Goal: Transaction & Acquisition: Obtain resource

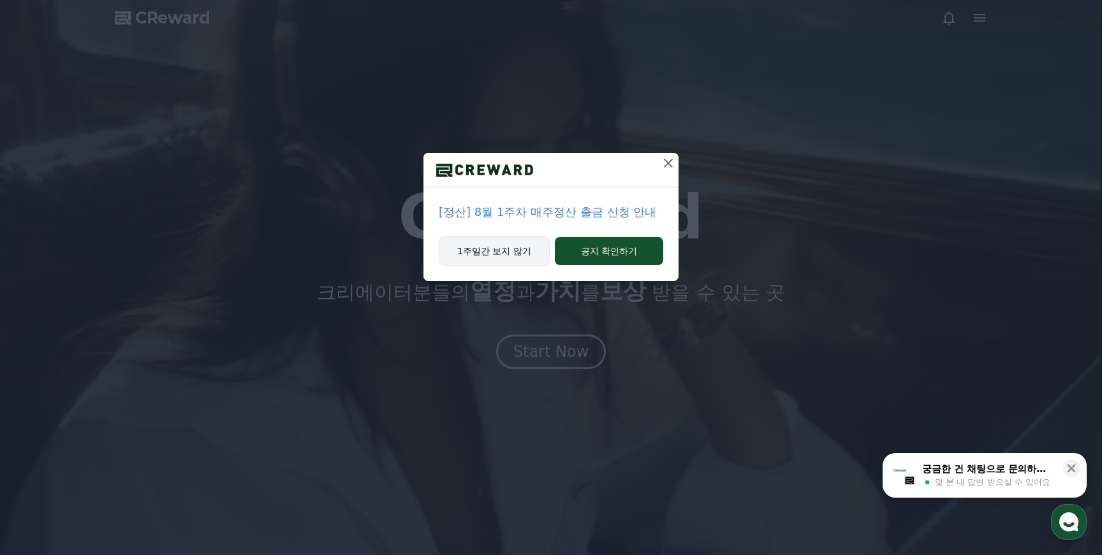
click at [534, 252] on button "1주일간 보지 않기" at bounding box center [494, 251] width 111 height 29
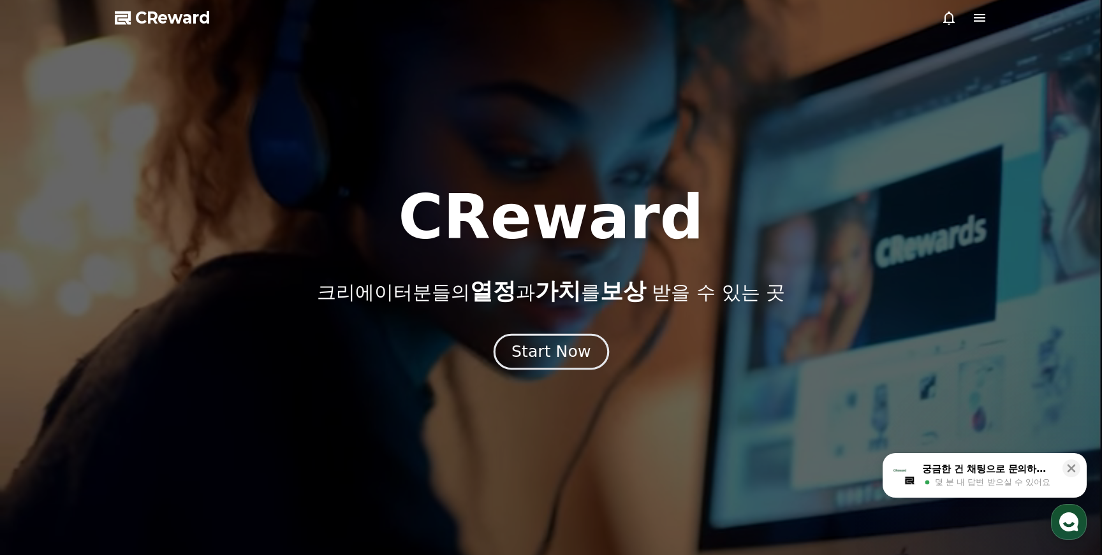
click at [564, 352] on div "Start Now" at bounding box center [550, 352] width 79 height 22
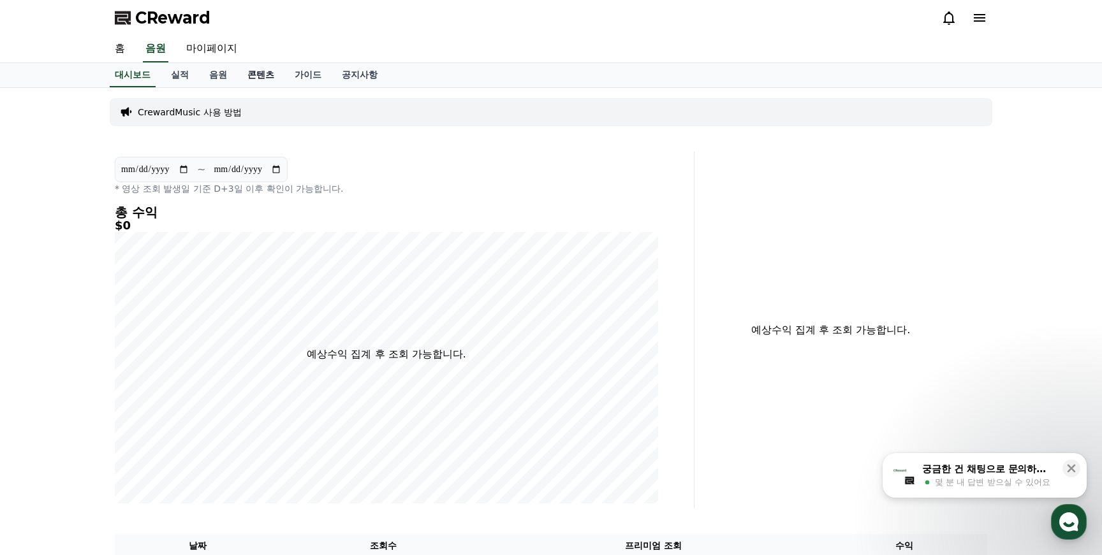
click at [251, 77] on link "콘텐츠" at bounding box center [260, 75] width 47 height 24
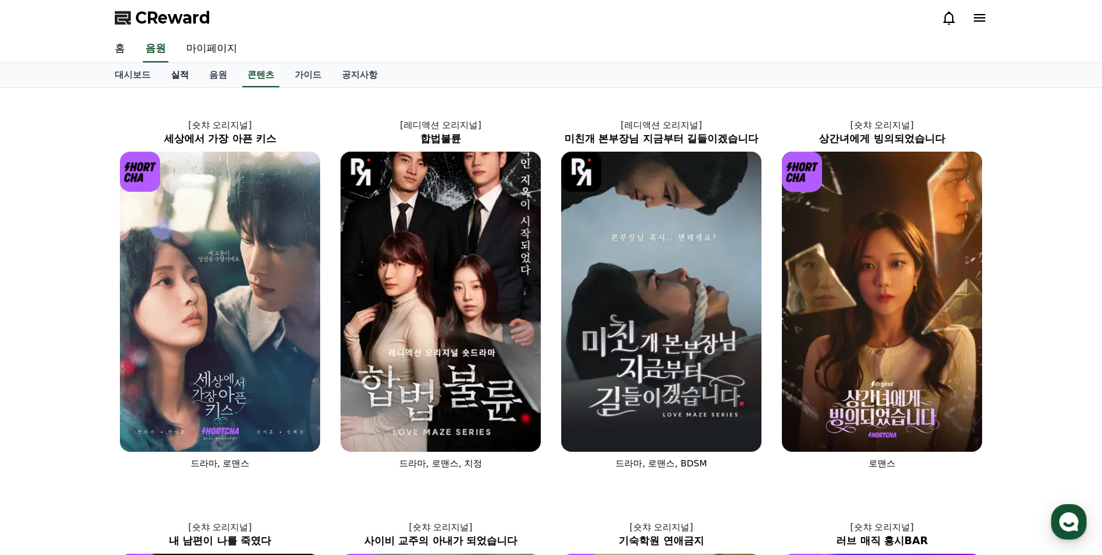
click at [179, 76] on link "실적" at bounding box center [180, 75] width 38 height 24
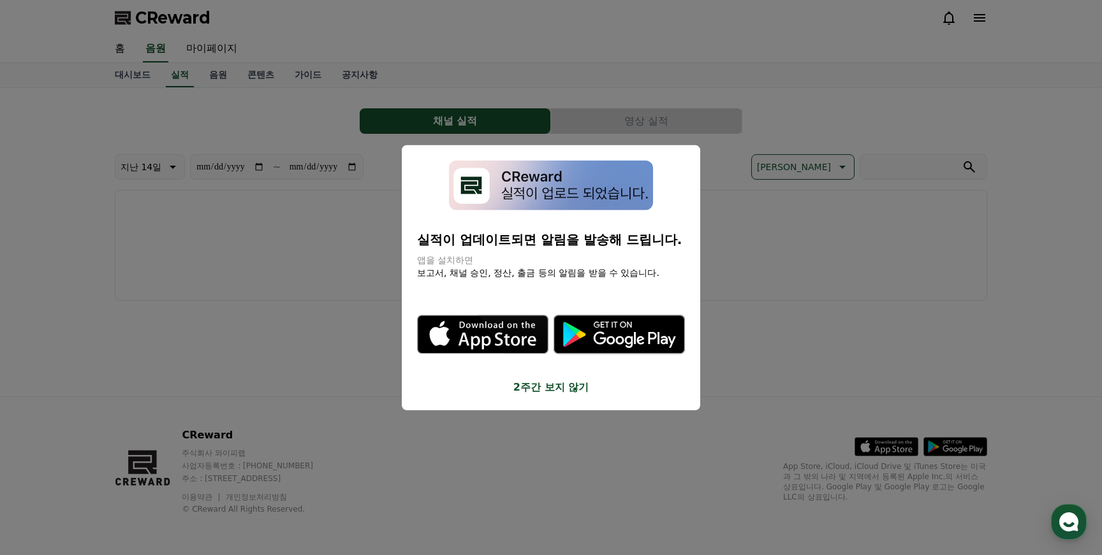
click at [543, 388] on button "2주간 보지 않기" at bounding box center [551, 387] width 268 height 15
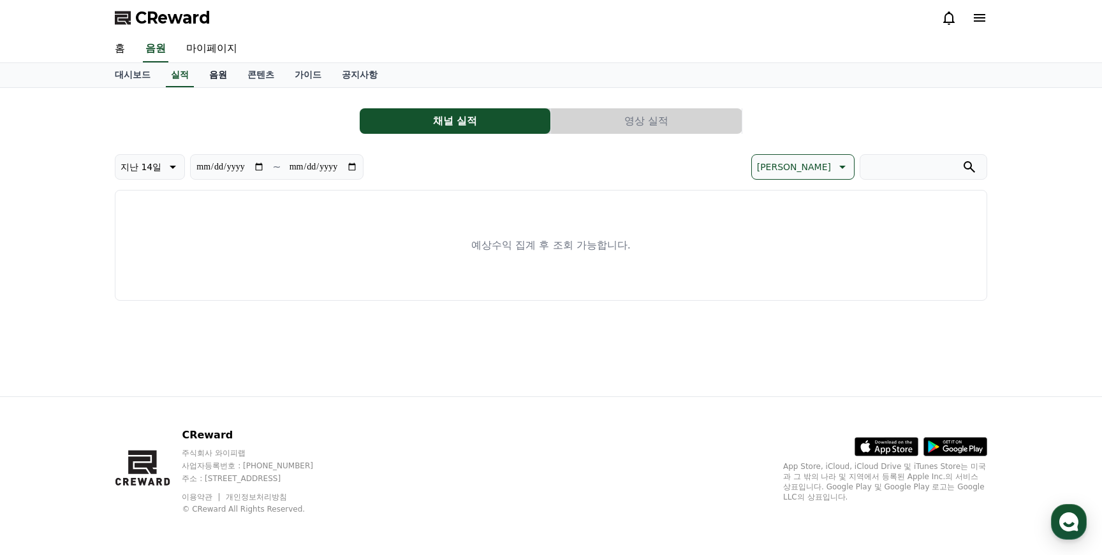
click at [201, 78] on link "음원" at bounding box center [218, 75] width 38 height 24
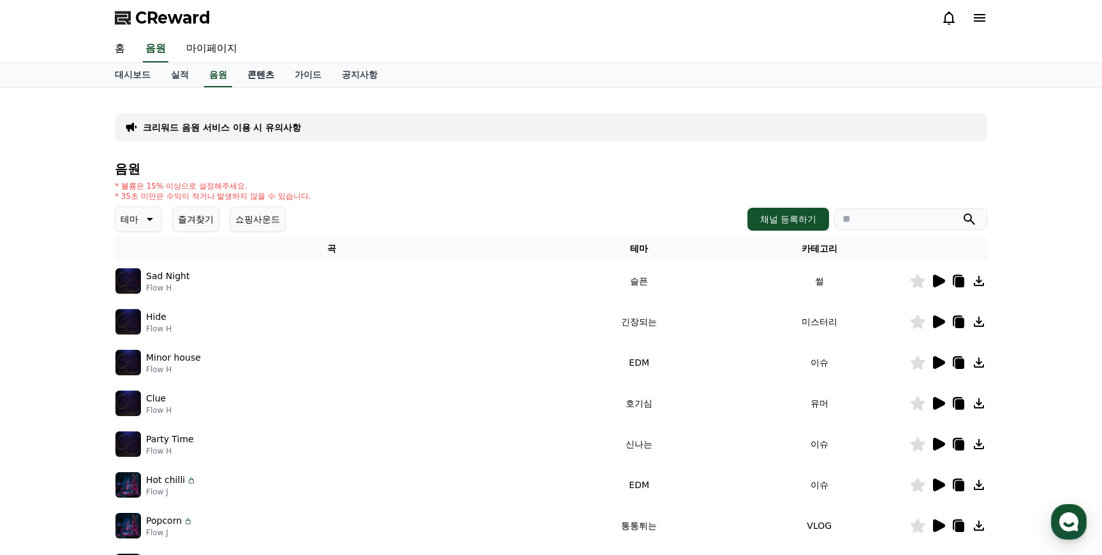
click at [244, 72] on link "콘텐츠" at bounding box center [260, 75] width 47 height 24
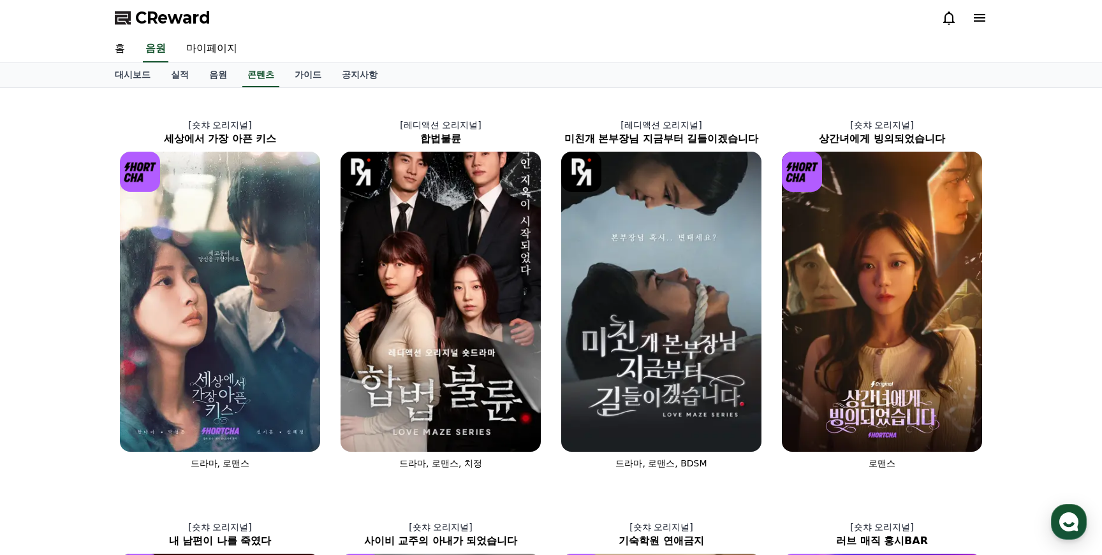
click at [981, 18] on icon at bounding box center [979, 17] width 15 height 15
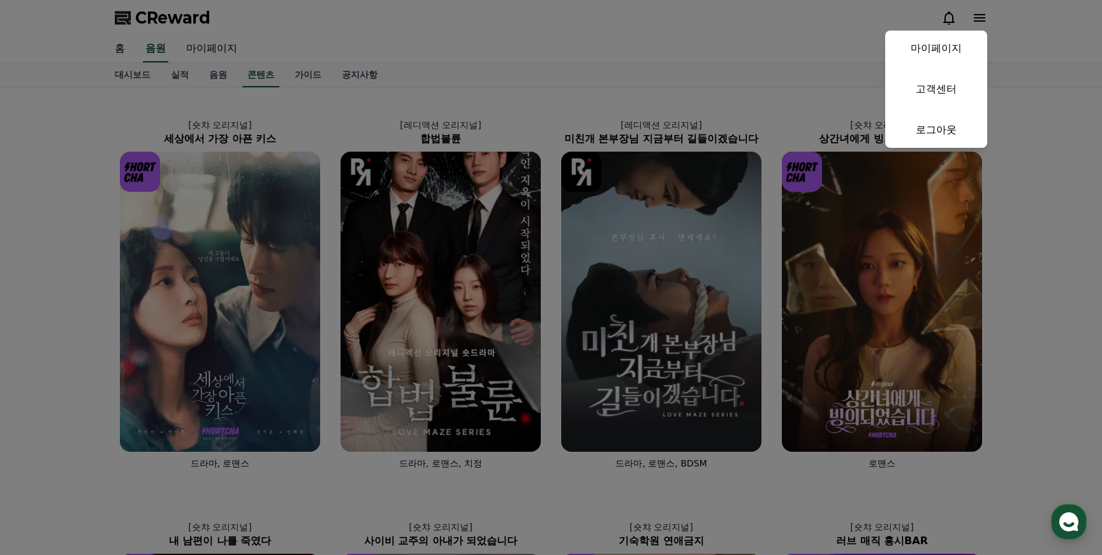
click at [980, 19] on button "close" at bounding box center [551, 277] width 1102 height 555
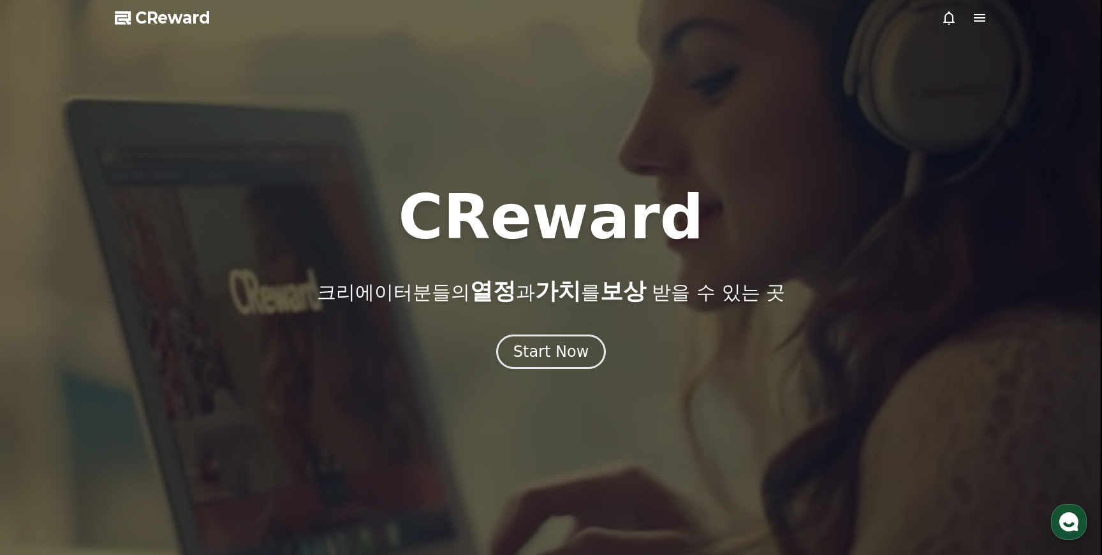
click at [980, 13] on icon at bounding box center [979, 17] width 15 height 15
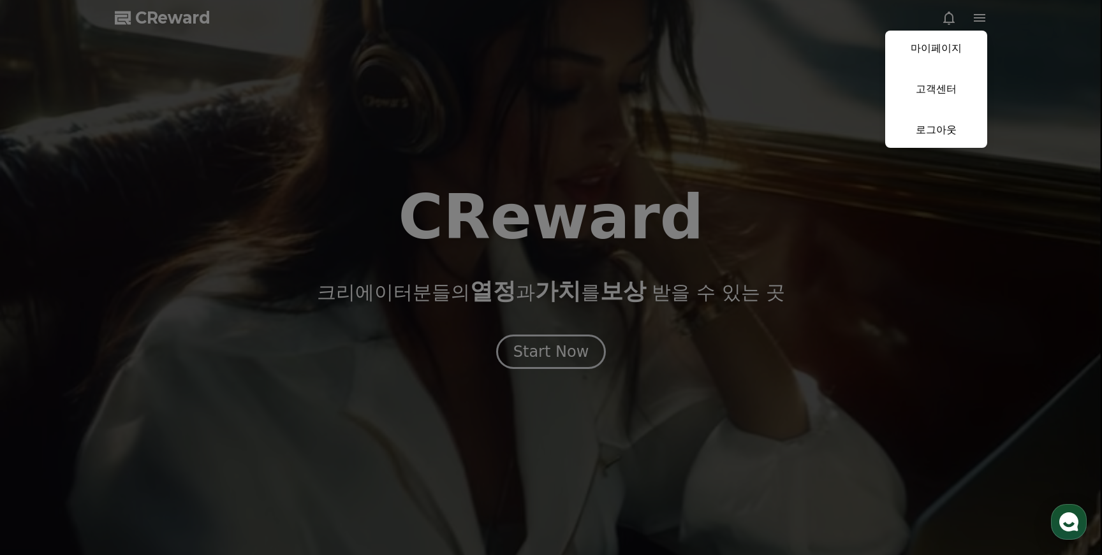
click at [980, 14] on button "close" at bounding box center [551, 277] width 1102 height 555
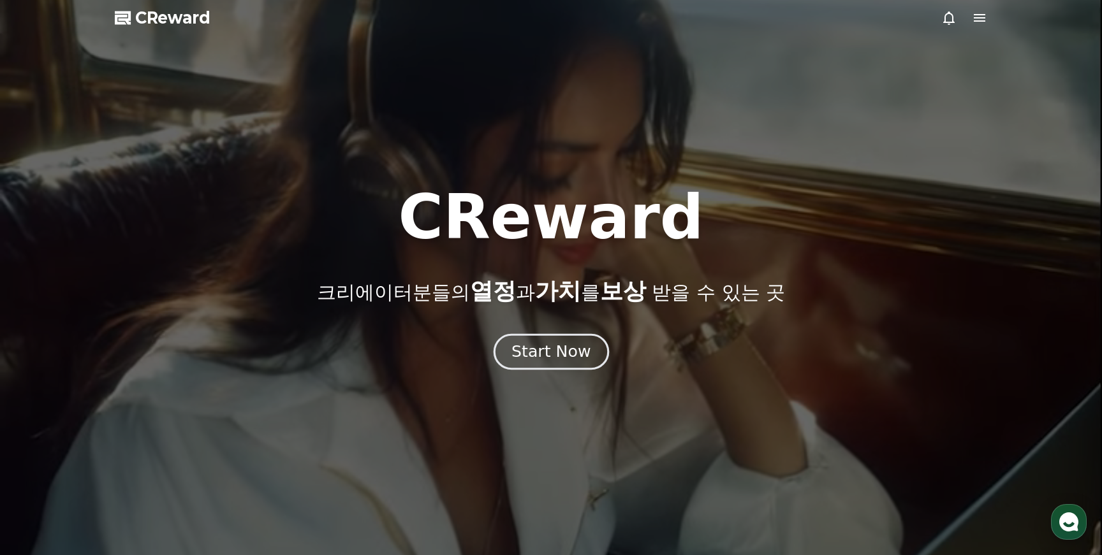
click at [533, 351] on div "Start Now" at bounding box center [550, 352] width 79 height 22
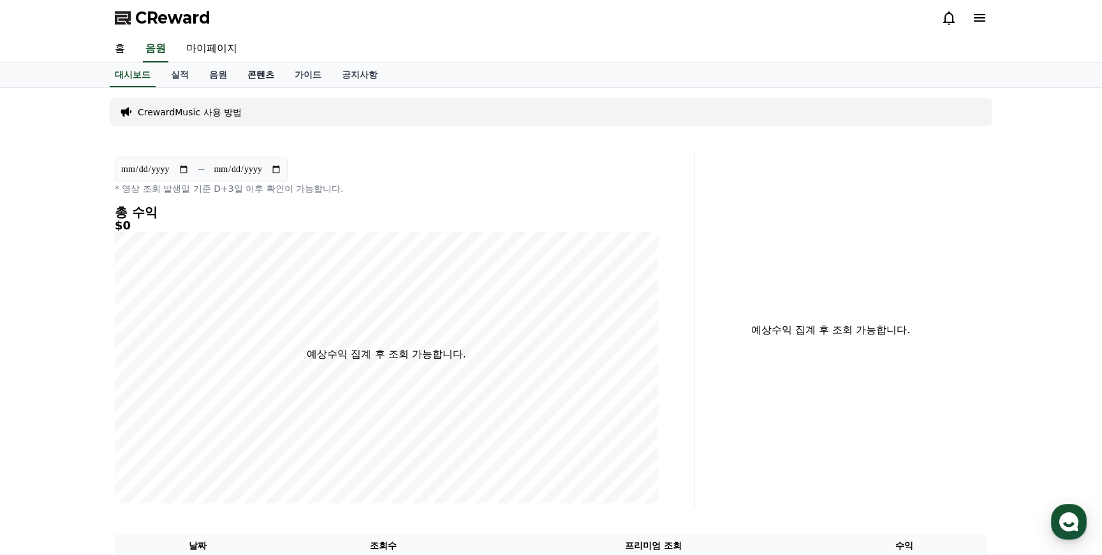
click at [248, 74] on link "콘텐츠" at bounding box center [260, 75] width 47 height 24
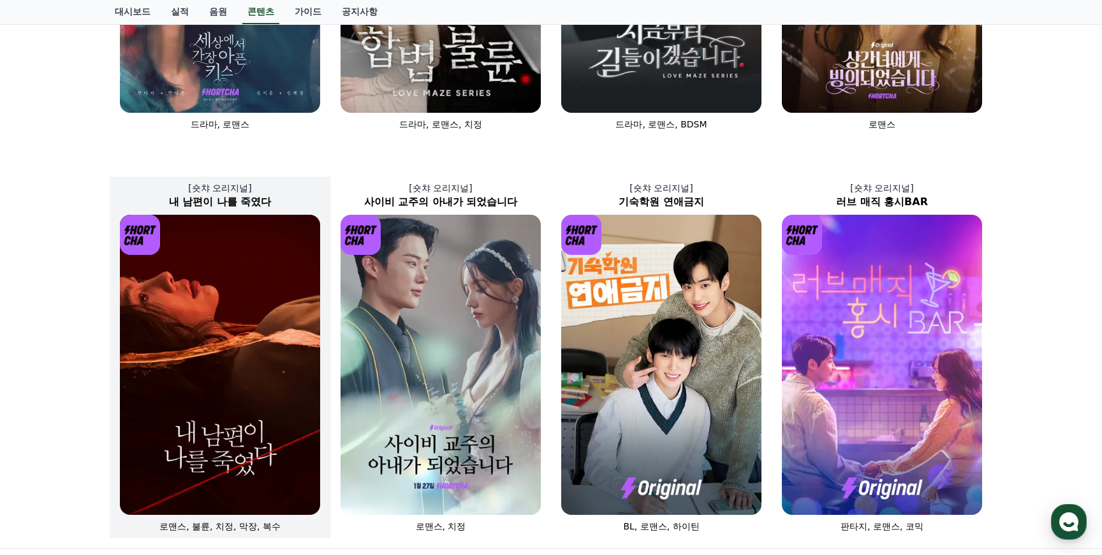
scroll to position [340, 0]
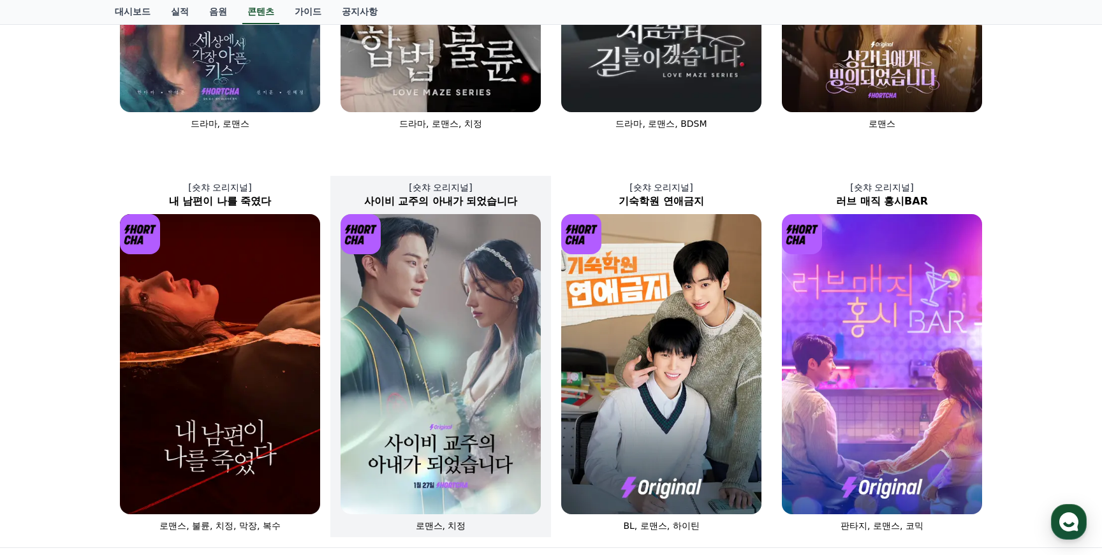
click at [427, 326] on img at bounding box center [440, 364] width 200 height 300
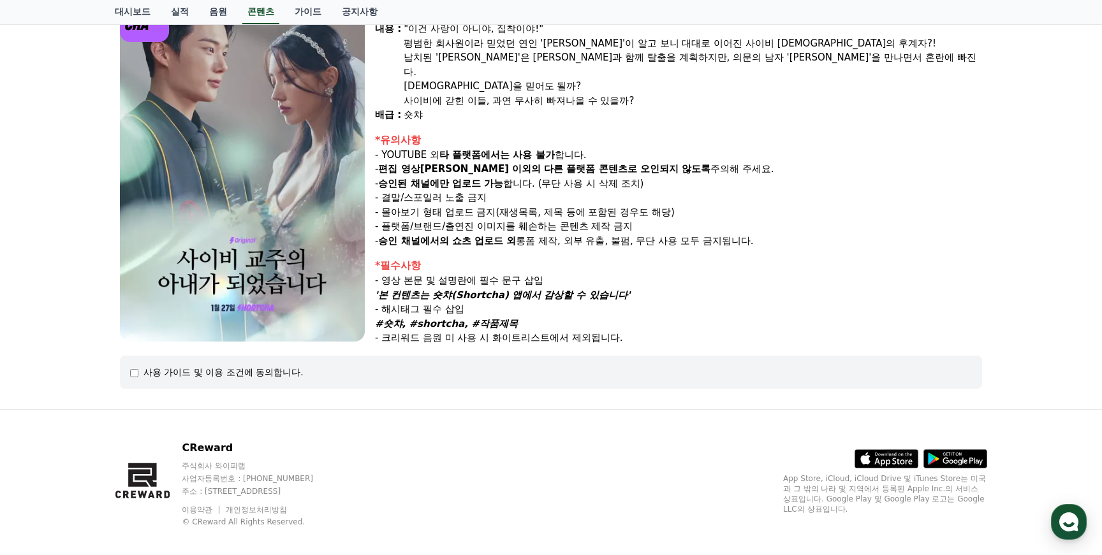
scroll to position [152, 0]
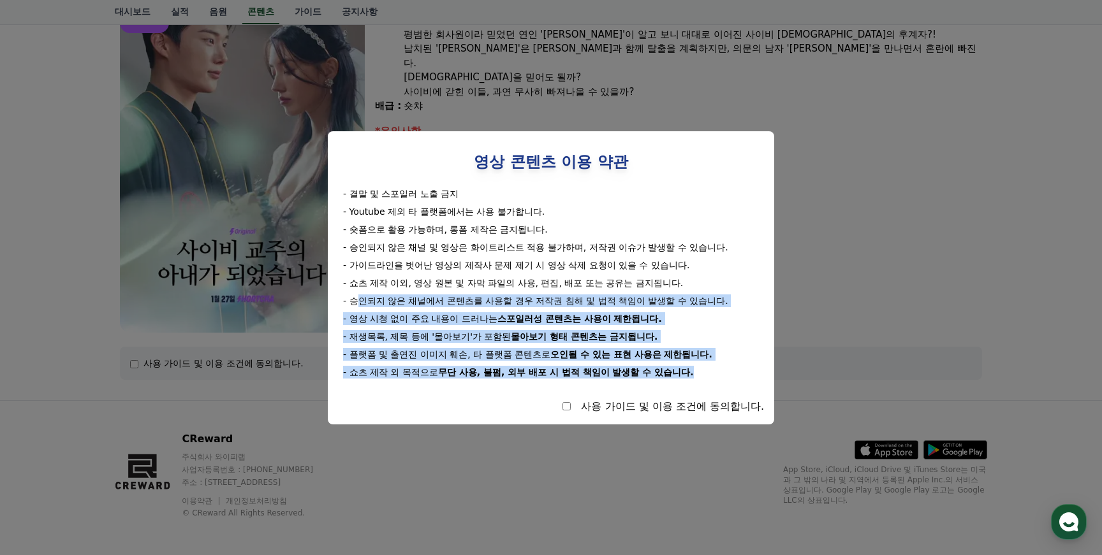
drag, startPoint x: 360, startPoint y: 300, endPoint x: 673, endPoint y: 372, distance: 321.2
click at [673, 372] on div "- 결말 및 스포일러 노출 금지 - Youtube 제외 타 플랫폼에서는 사용 불가합니다. - 숏폼으로 활용 가능하며, 롱폼 제작은 금지됩니다.…" at bounding box center [551, 282] width 426 height 191
click at [673, 372] on div "- 쇼츠 제작 외 목적으로 무단 사용, 불펌, 외부 배포 시 법적 책임이 발생할 수 있습니다." at bounding box center [551, 372] width 416 height 13
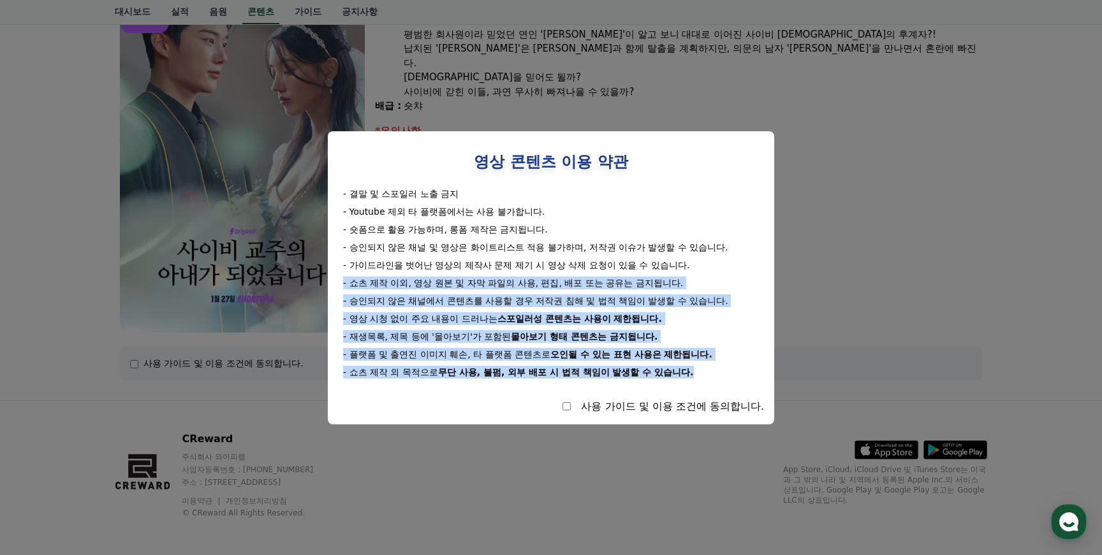
drag, startPoint x: 620, startPoint y: 365, endPoint x: 341, endPoint y: 286, distance: 289.8
click at [341, 286] on div "- 결말 및 스포일러 노출 금지 - Youtube 제외 타 플랫폼에서는 사용 불가합니다. - 숏폼으로 활용 가능하며, 롱폼 제작은 금지됩니다.…" at bounding box center [551, 282] width 426 height 191
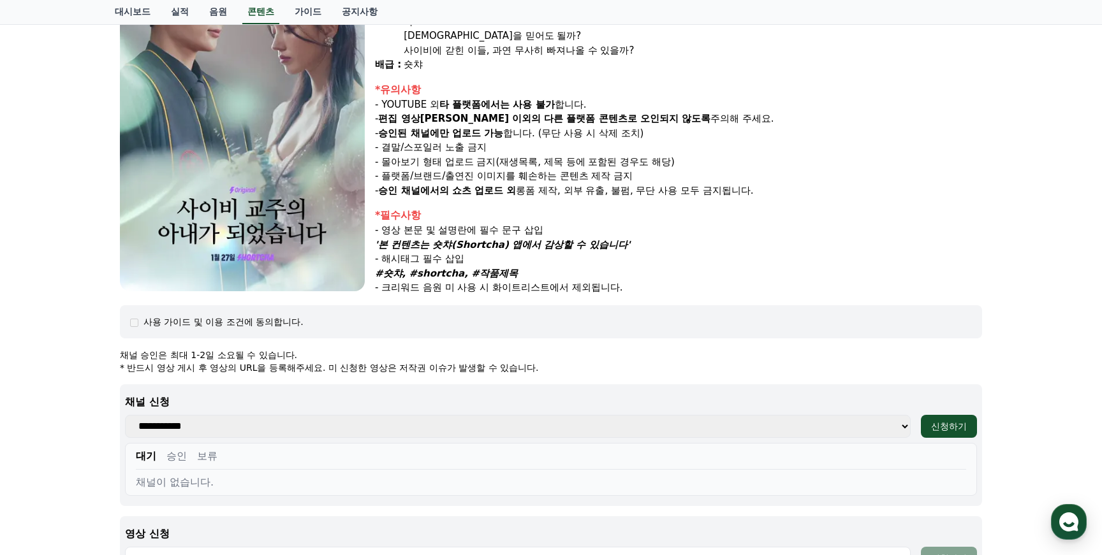
scroll to position [198, 0]
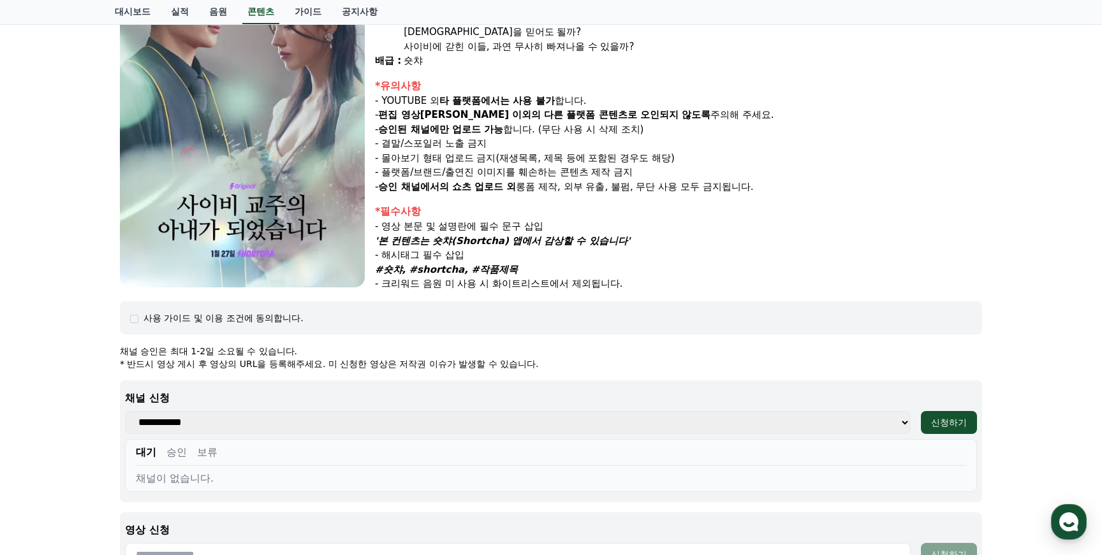
click at [544, 414] on select "**********" at bounding box center [517, 422] width 785 height 23
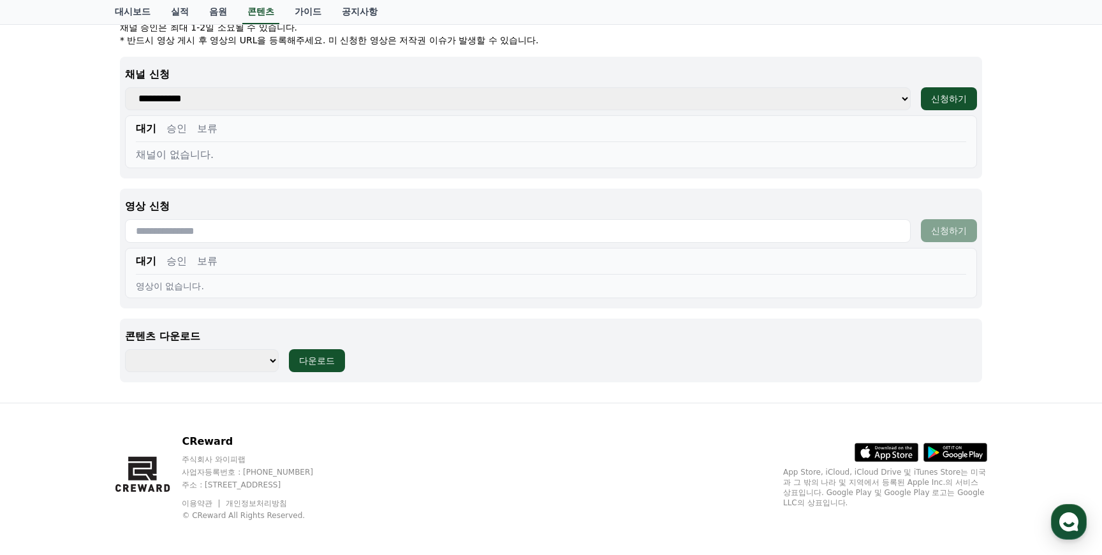
scroll to position [524, 0]
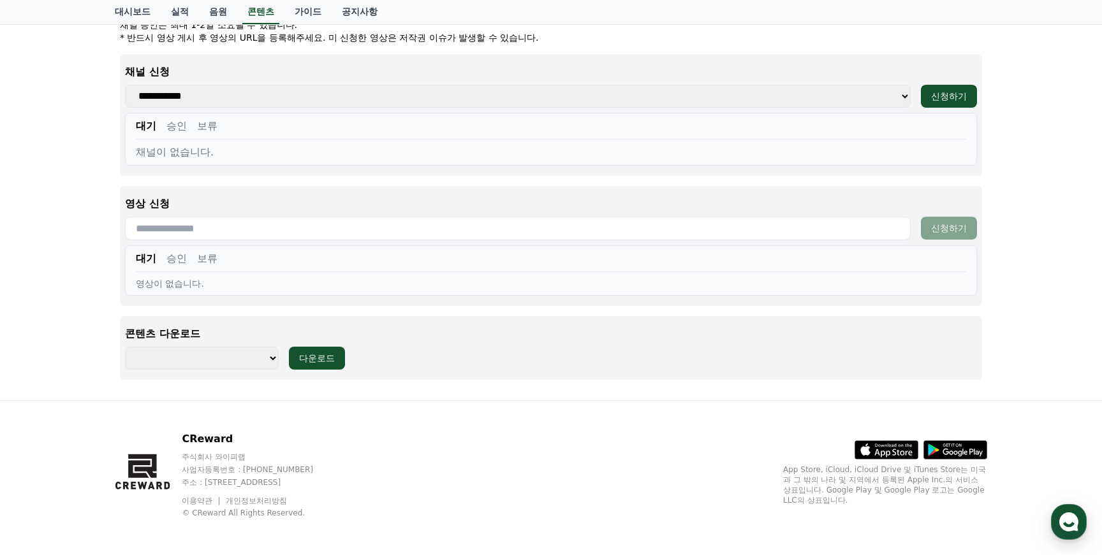
click at [242, 363] on select "**********" at bounding box center [202, 358] width 154 height 23
select select "**********"
click at [125, 347] on select "**********" at bounding box center [202, 358] width 154 height 23
click at [550, 369] on div "**********" at bounding box center [551, 348] width 862 height 64
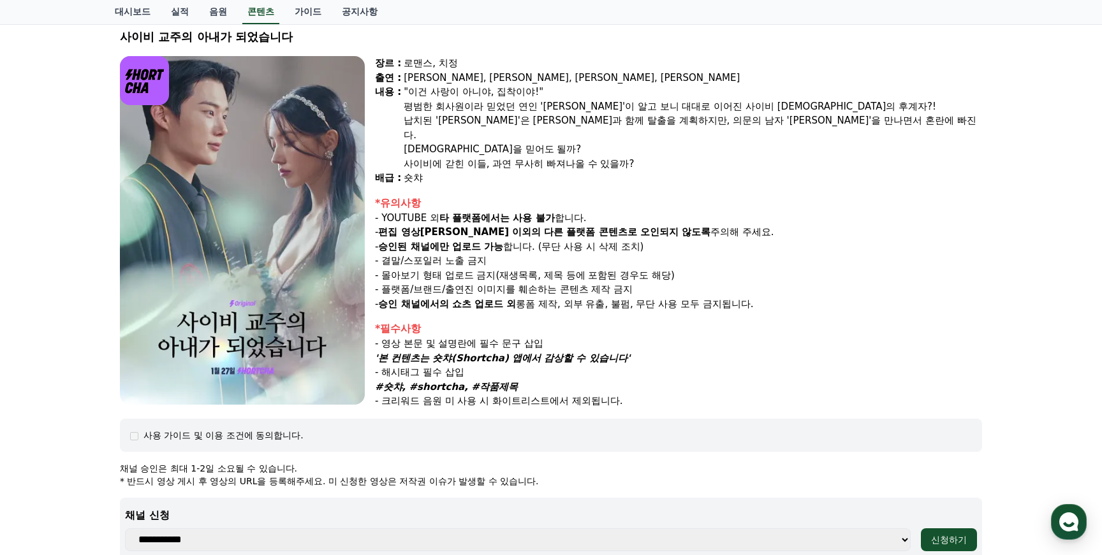
scroll to position [0, 0]
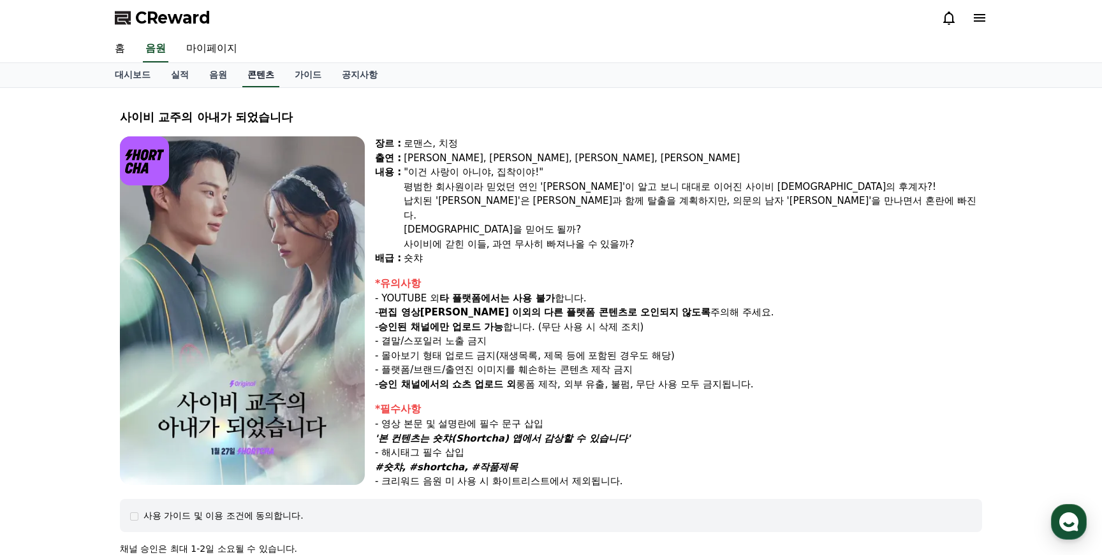
click at [247, 74] on link "콘텐츠" at bounding box center [260, 75] width 37 height 24
